Goal: Task Accomplishment & Management: Manage account settings

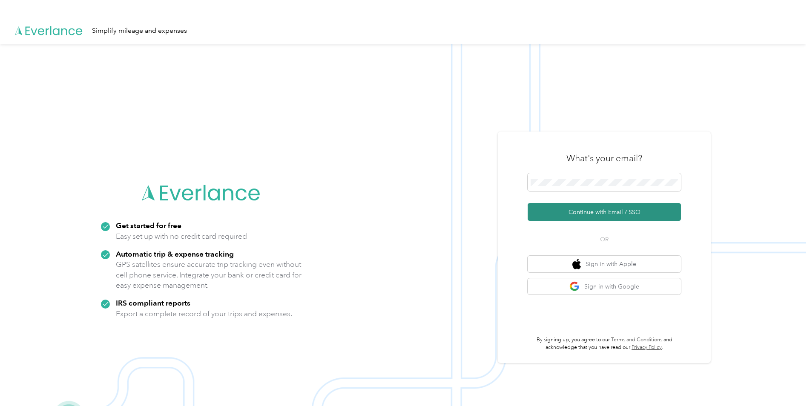
click at [593, 216] on button "Continue with Email / SSO" at bounding box center [604, 212] width 153 height 18
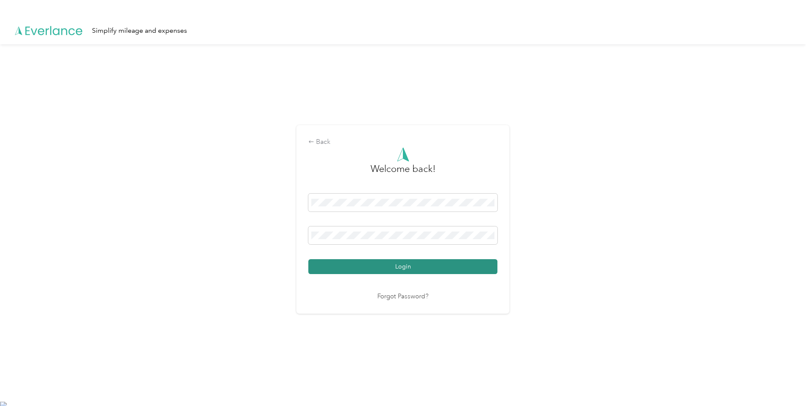
click at [438, 262] on button "Login" at bounding box center [402, 266] width 189 height 15
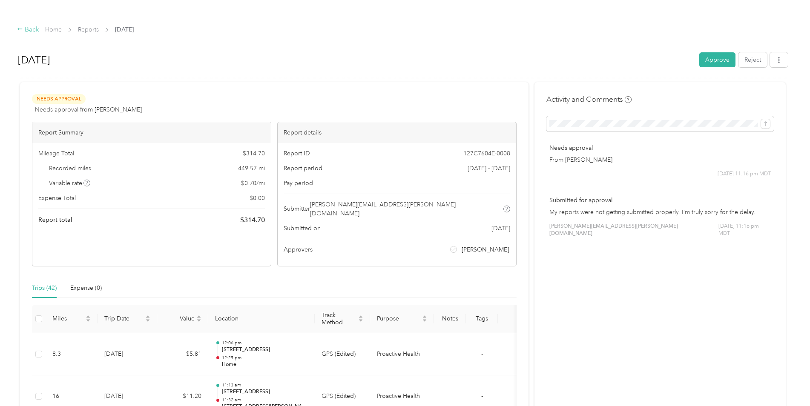
click at [24, 29] on div "Back" at bounding box center [28, 30] width 22 height 10
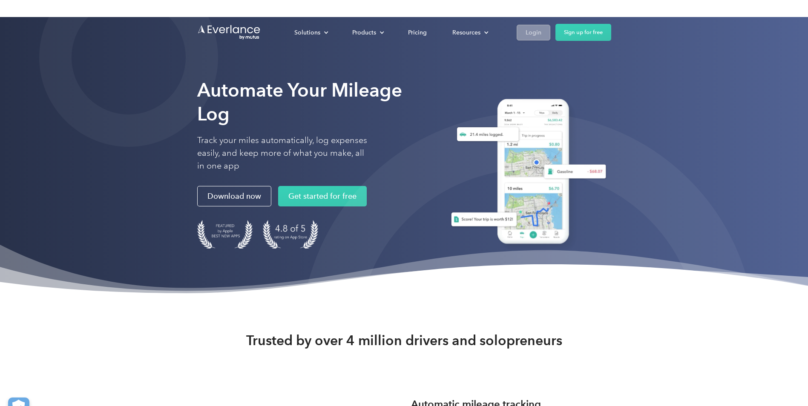
click at [543, 33] on link "Login" at bounding box center [534, 33] width 34 height 16
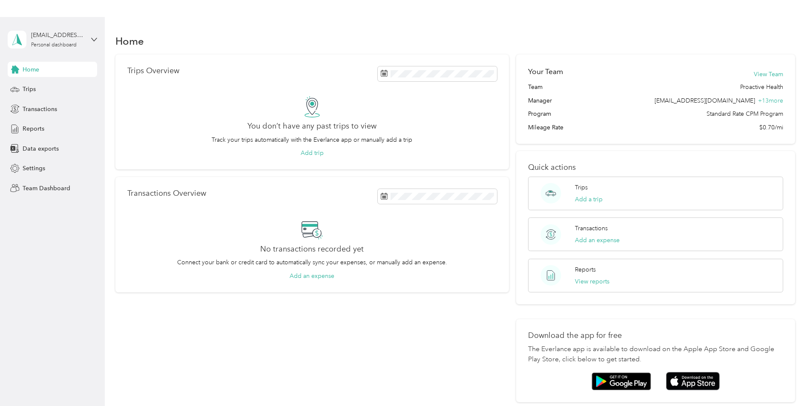
click at [89, 39] on div "[EMAIL_ADDRESS][PERSON_NAME][DOMAIN_NAME] Personal dashboard" at bounding box center [52, 40] width 89 height 30
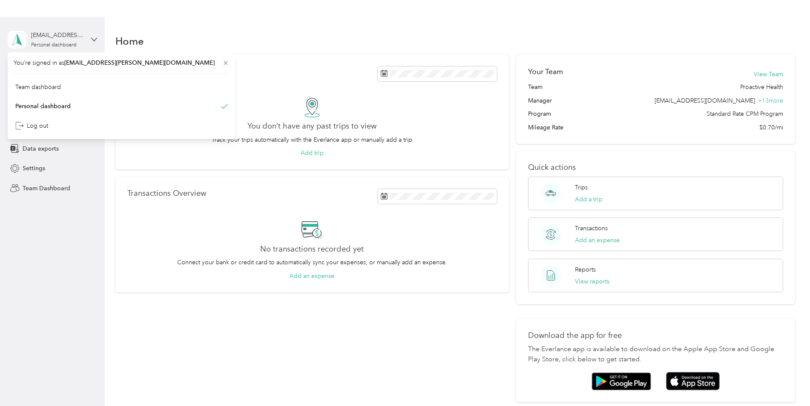
click at [89, 39] on div "[EMAIL_ADDRESS][PERSON_NAME][DOMAIN_NAME] Personal dashboard" at bounding box center [52, 40] width 89 height 30
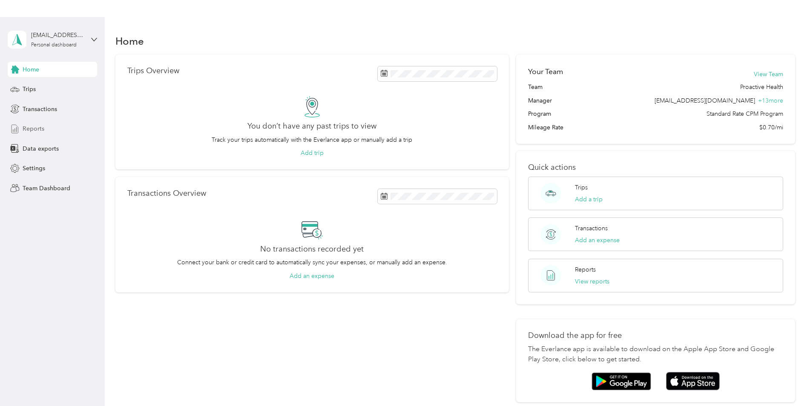
click at [46, 127] on div "Reports" at bounding box center [52, 128] width 89 height 15
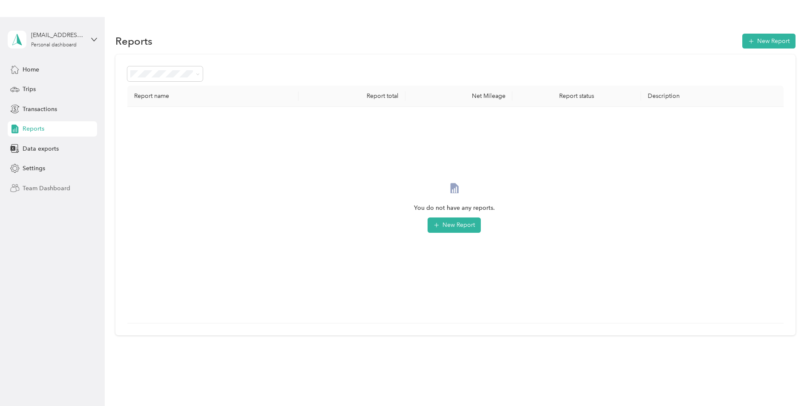
click at [40, 190] on span "Team Dashboard" at bounding box center [47, 188] width 48 height 9
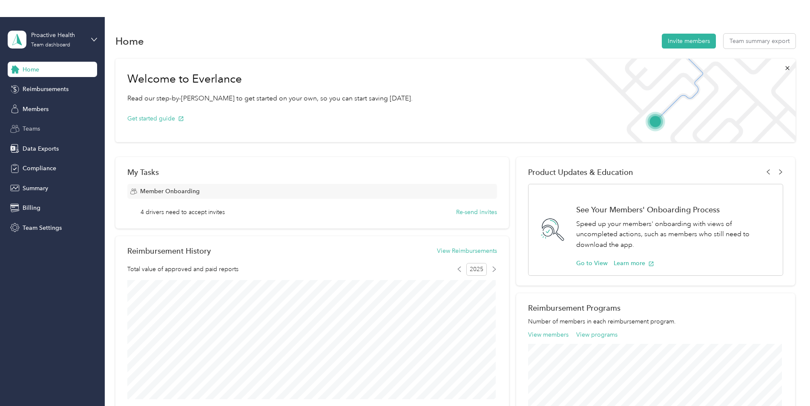
click at [32, 132] on span "Teams" at bounding box center [31, 128] width 17 height 9
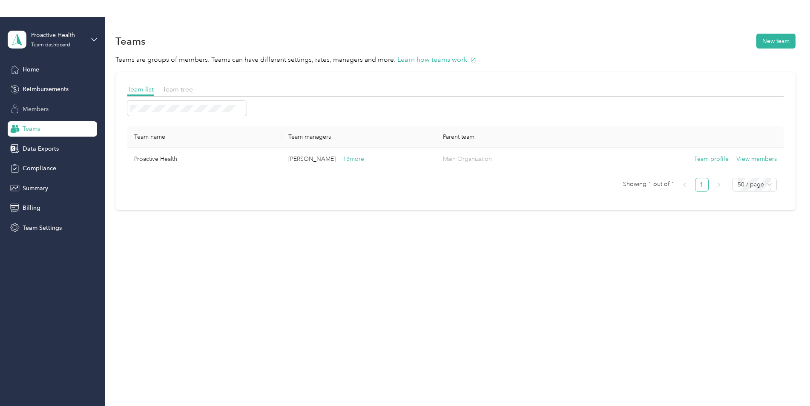
click at [38, 112] on span "Members" at bounding box center [36, 109] width 26 height 9
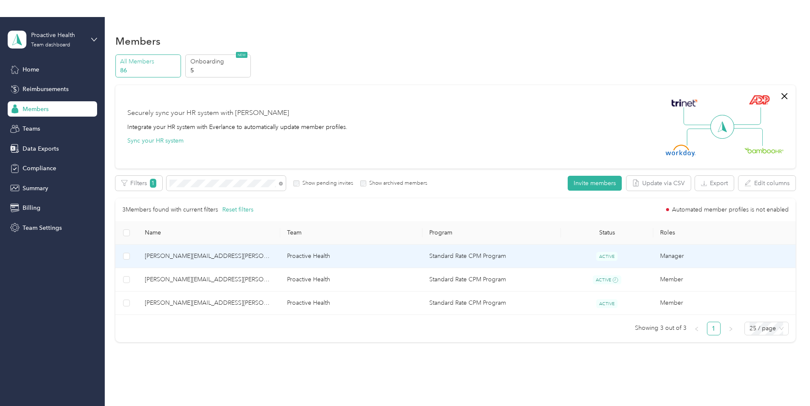
click at [150, 258] on span "[PERSON_NAME][EMAIL_ADDRESS][PERSON_NAME][DOMAIN_NAME]" at bounding box center [209, 256] width 129 height 9
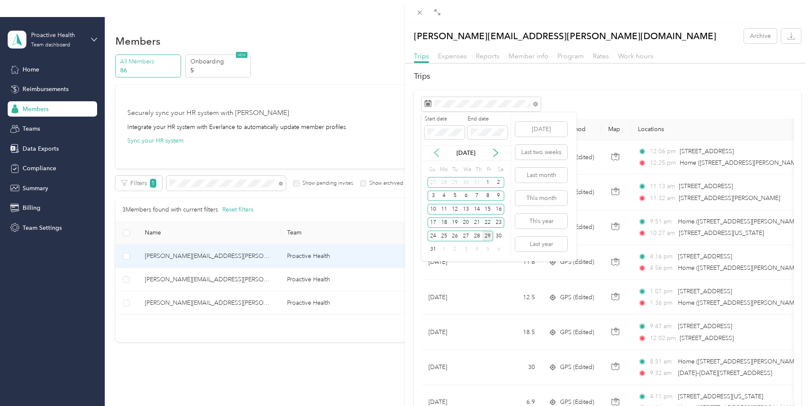
click at [436, 152] on icon at bounding box center [436, 153] width 9 height 9
click at [436, 153] on icon at bounding box center [436, 153] width 9 height 9
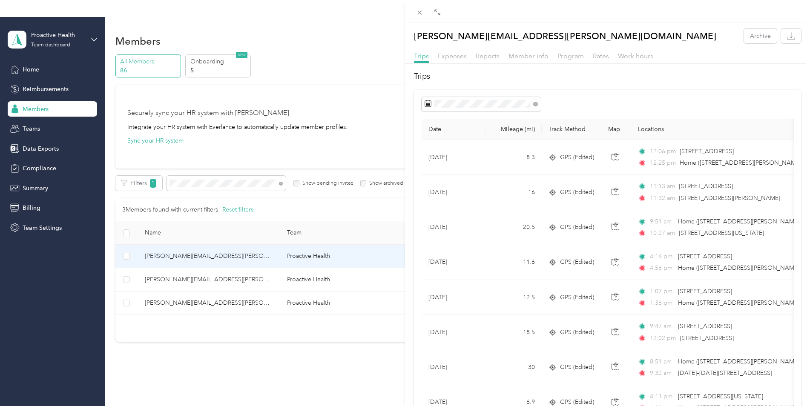
click at [460, 59] on span "Expenses" at bounding box center [452, 56] width 29 height 8
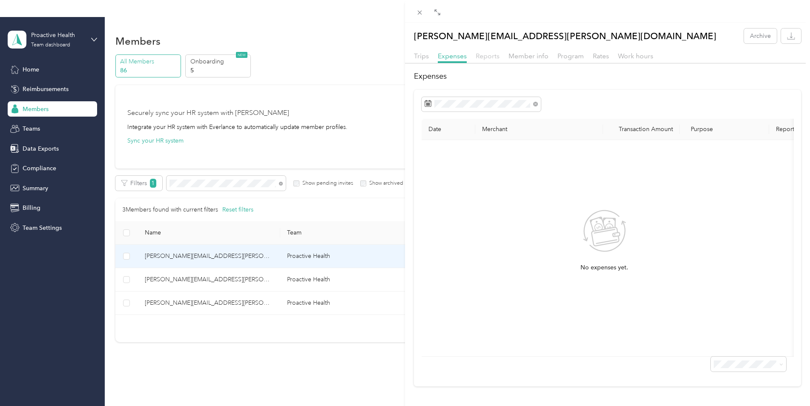
click at [485, 59] on span "Reports" at bounding box center [488, 56] width 24 height 8
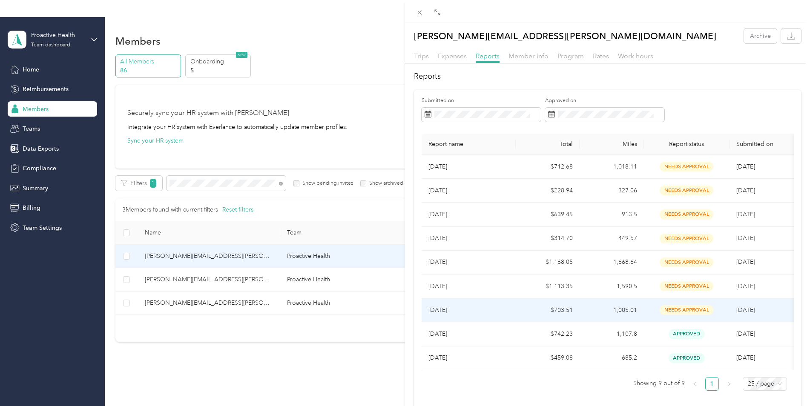
click at [529, 307] on td "$703.51" at bounding box center [548, 311] width 64 height 24
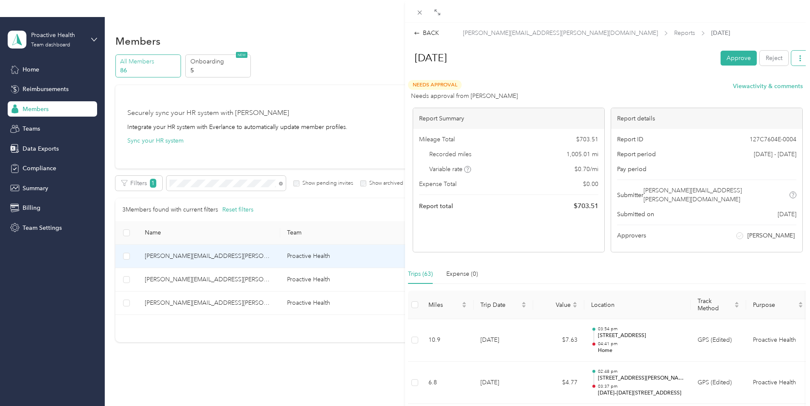
click at [797, 60] on icon "button" at bounding box center [800, 58] width 6 height 6
click at [429, 33] on div "BACK" at bounding box center [426, 33] width 25 height 9
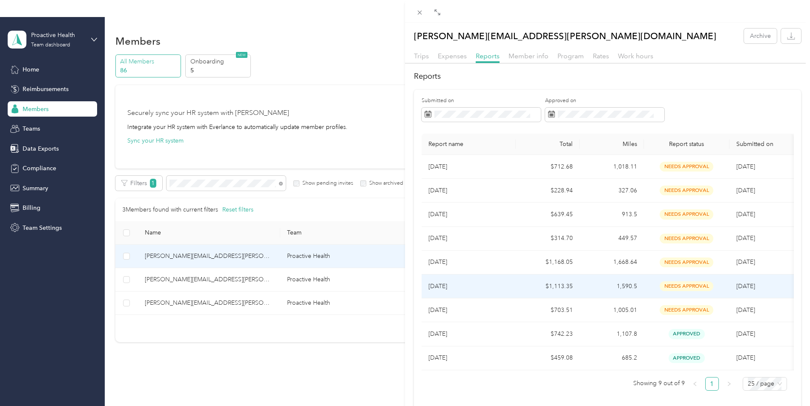
click at [442, 289] on p "[DATE]" at bounding box center [469, 286] width 81 height 9
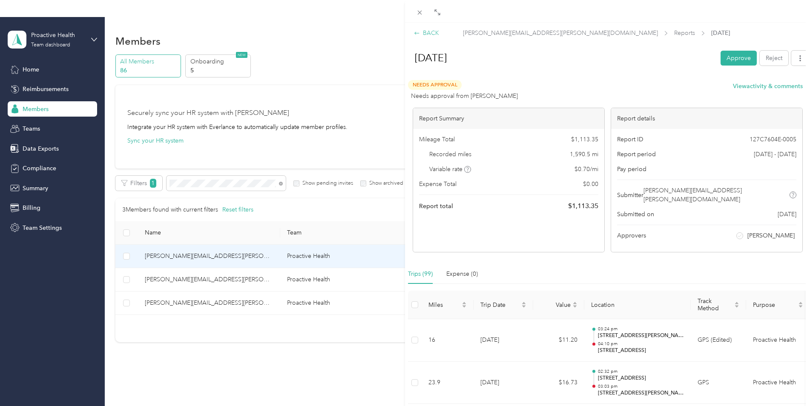
click at [423, 32] on div "BACK" at bounding box center [426, 33] width 25 height 9
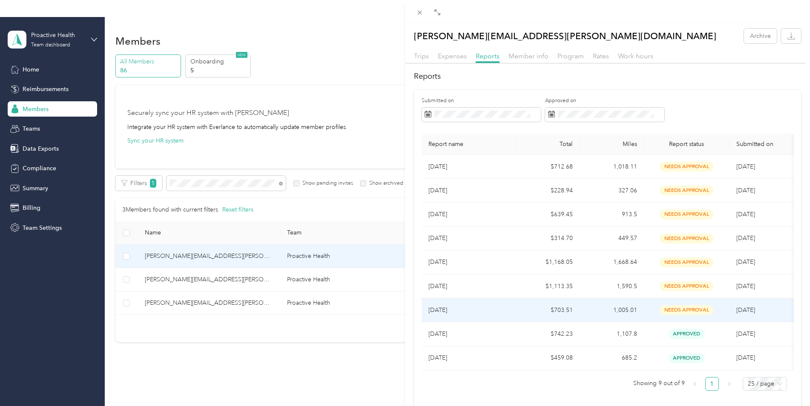
click at [445, 311] on p "[DATE]" at bounding box center [469, 310] width 81 height 9
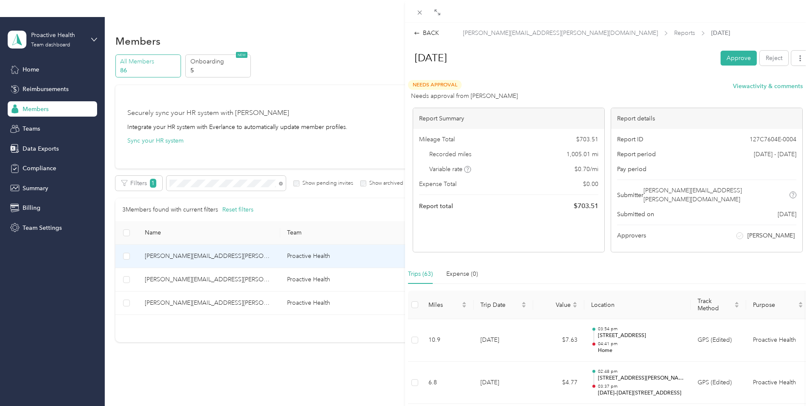
click at [423, 29] on div "BACK" at bounding box center [426, 33] width 25 height 9
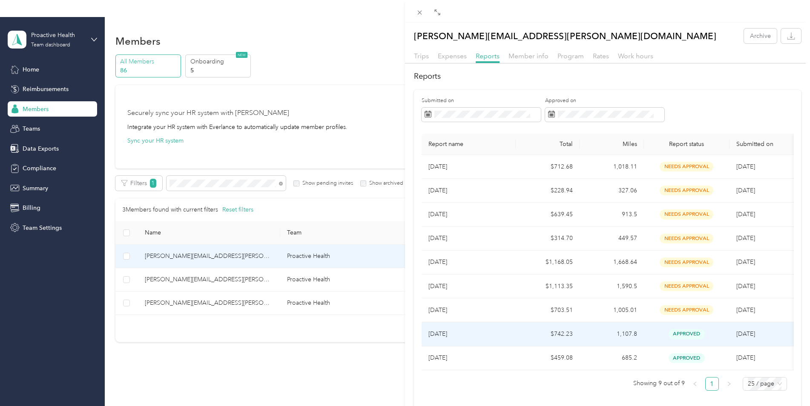
click at [478, 338] on p "[DATE]" at bounding box center [469, 334] width 81 height 9
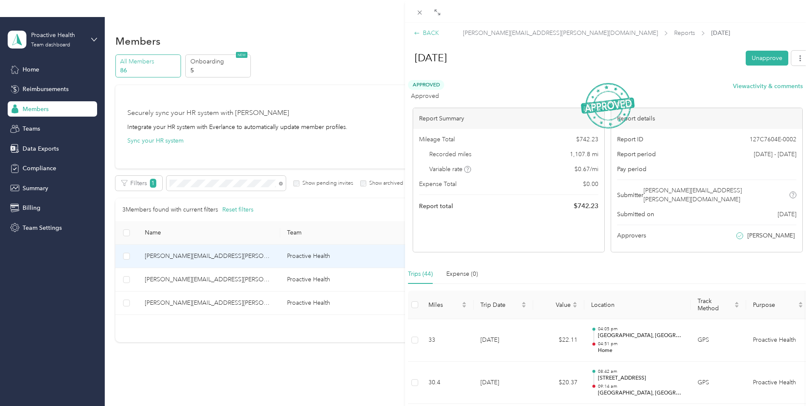
click at [420, 33] on icon at bounding box center [417, 33] width 6 height 6
